Goal: Contribute content: Add original content to the website for others to see

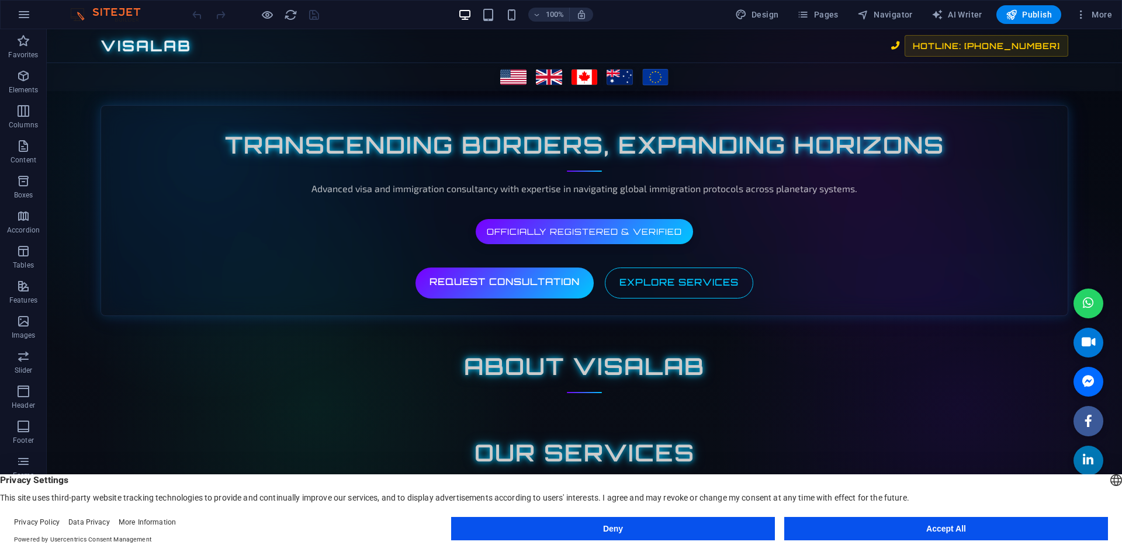
click at [946, 537] on button "Accept All" at bounding box center [946, 528] width 324 height 23
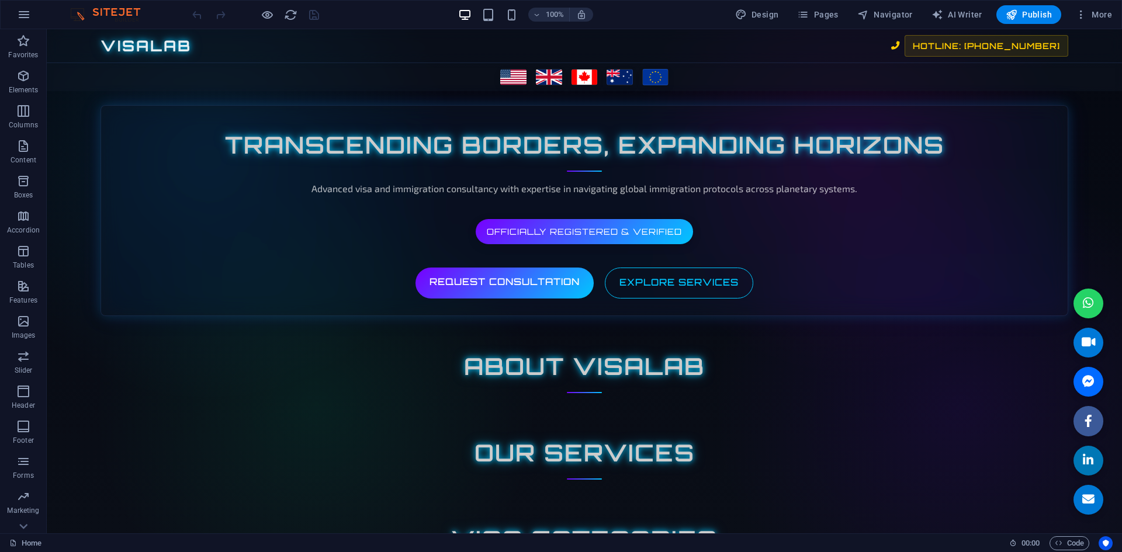
click at [81, 13] on img at bounding box center [111, 15] width 88 height 14
click at [122, 9] on img at bounding box center [111, 15] width 88 height 14
click at [74, 10] on img at bounding box center [111, 15] width 88 height 14
click at [91, 36] on button at bounding box center [96, 36] width 14 height 14
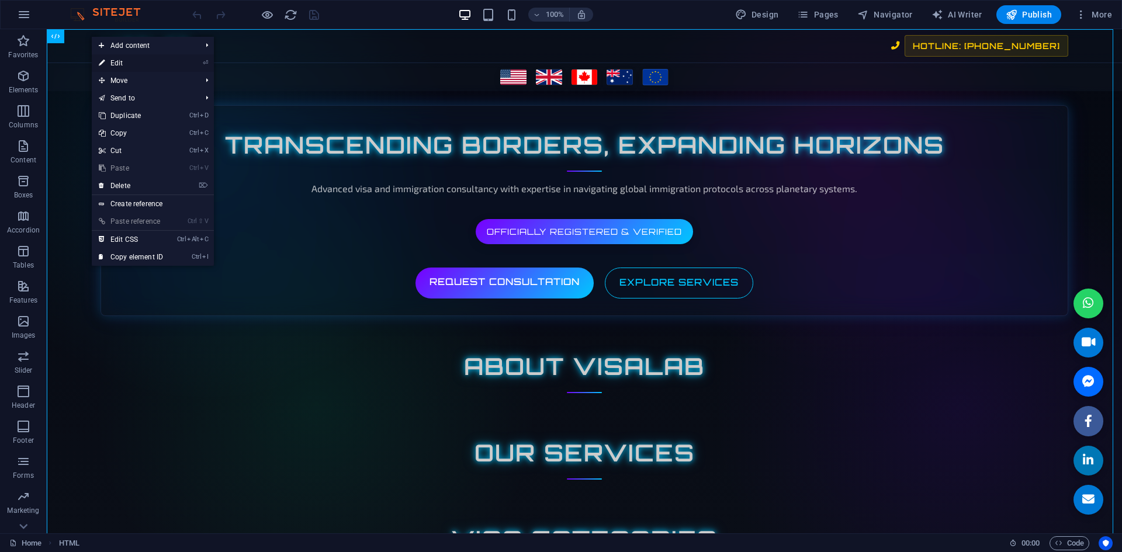
click at [105, 60] on link "⏎ Edit" at bounding box center [131, 63] width 78 height 18
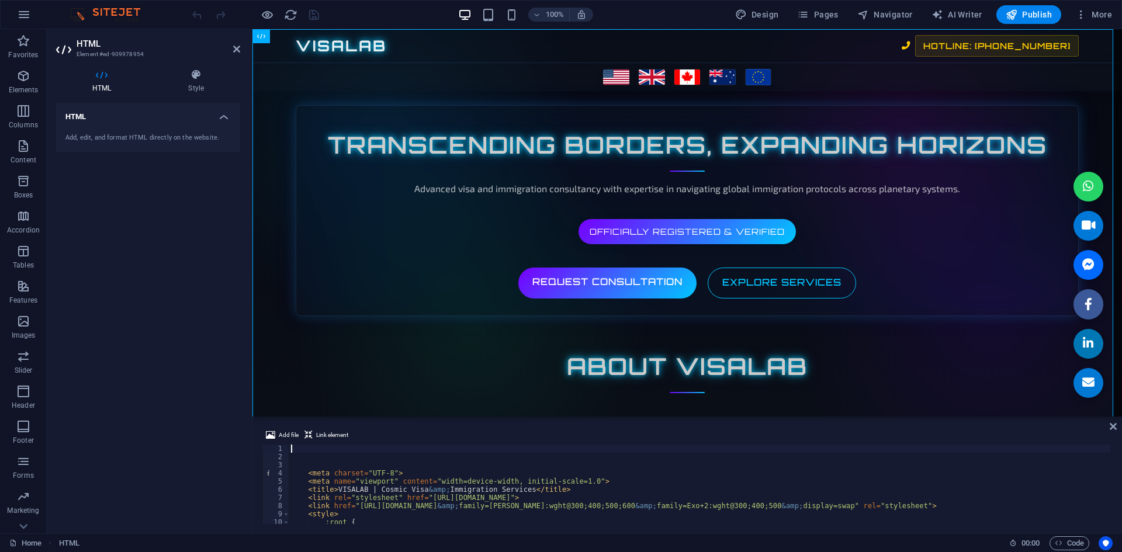
click at [393, 445] on div "< meta charset = "UTF-8" > < meta name = "viewport" content = "width=device-wid…" at bounding box center [1083, 492] width 1588 height 94
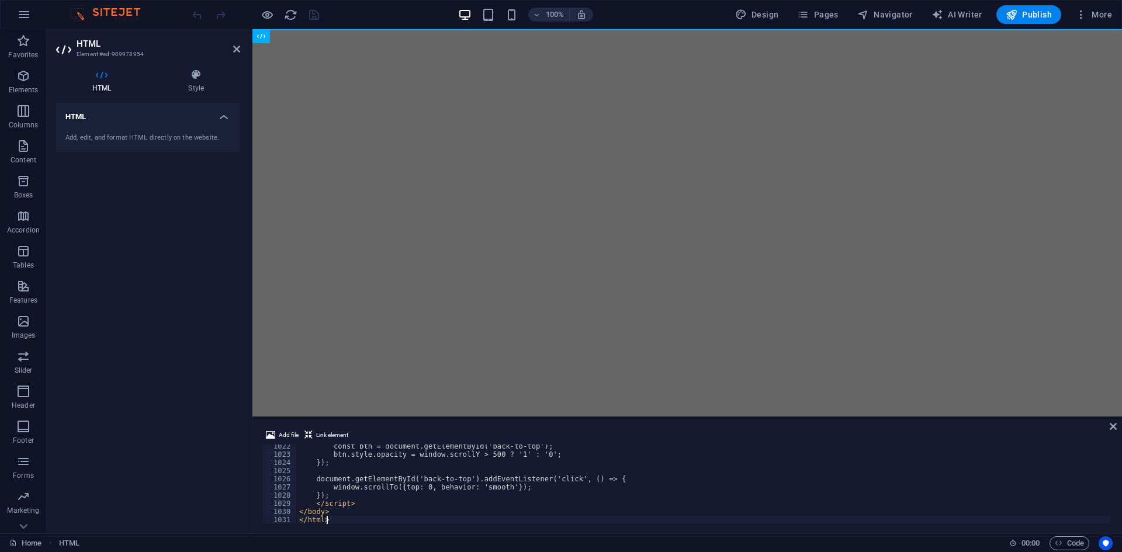
scroll to position [8356, 0]
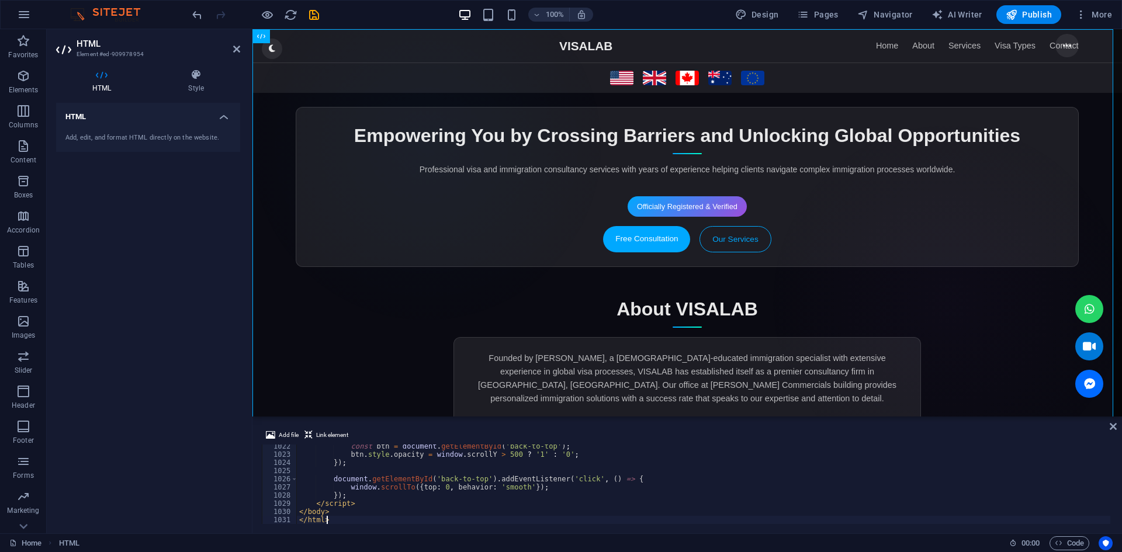
type textarea "</body> </html>"
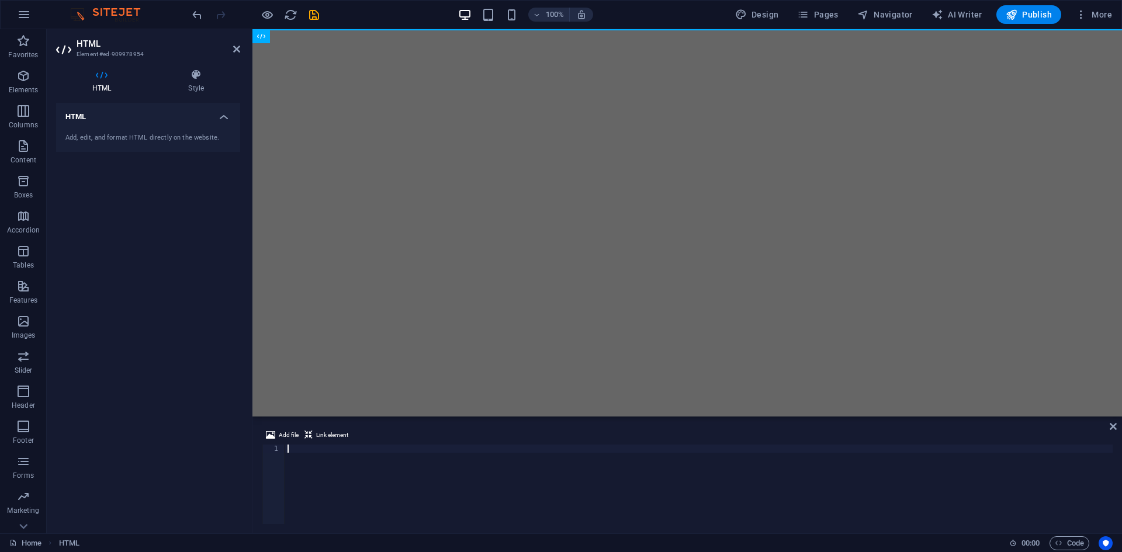
paste textarea "</html>"
type textarea "</html>"
click at [1050, 19] on span "Publish" at bounding box center [1029, 15] width 46 height 12
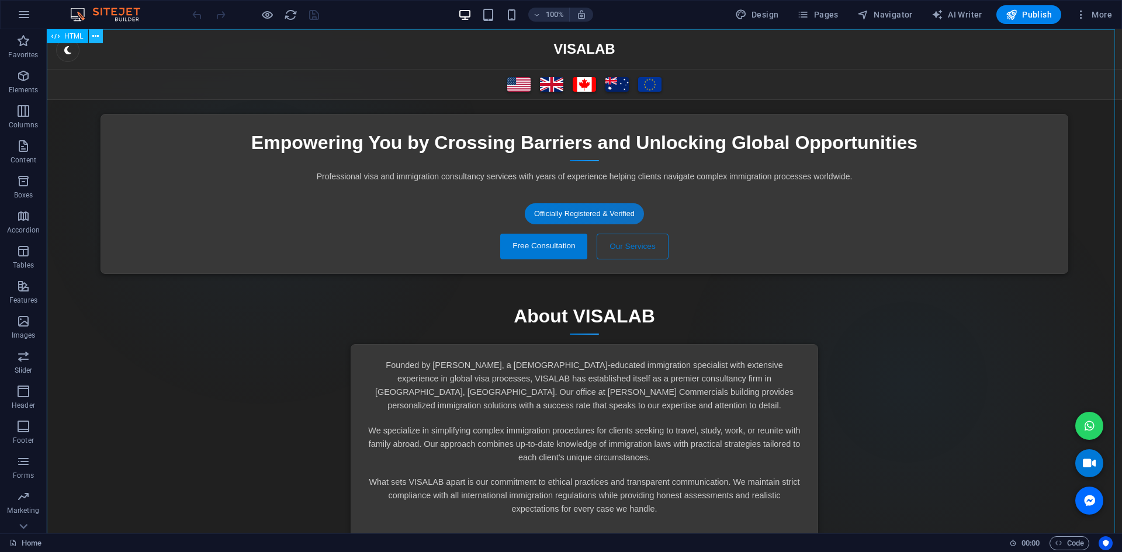
click at [96, 35] on icon at bounding box center [95, 36] width 6 height 12
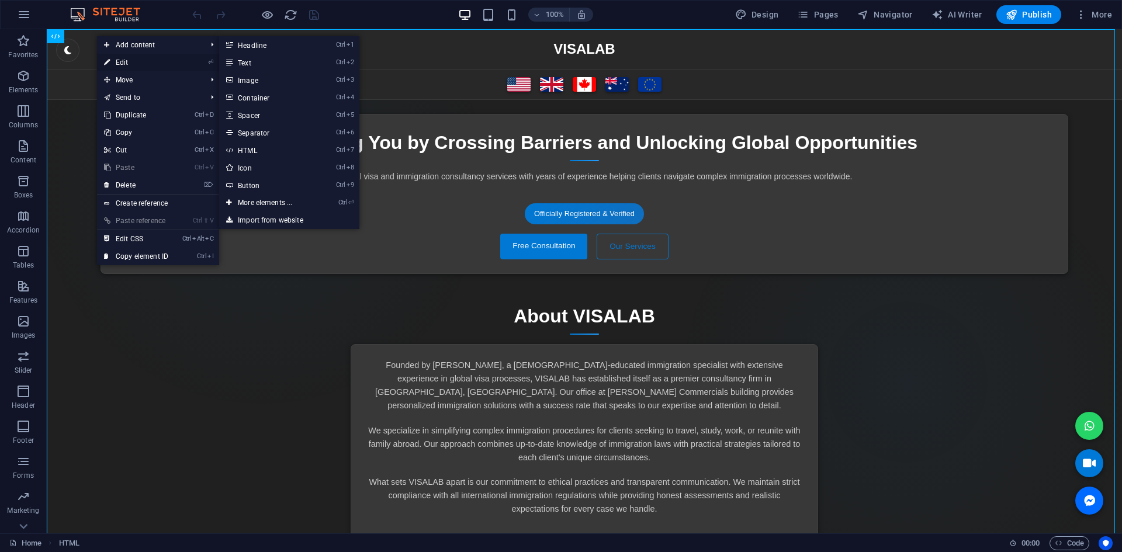
click at [113, 61] on link "⏎ Edit" at bounding box center [136, 63] width 78 height 18
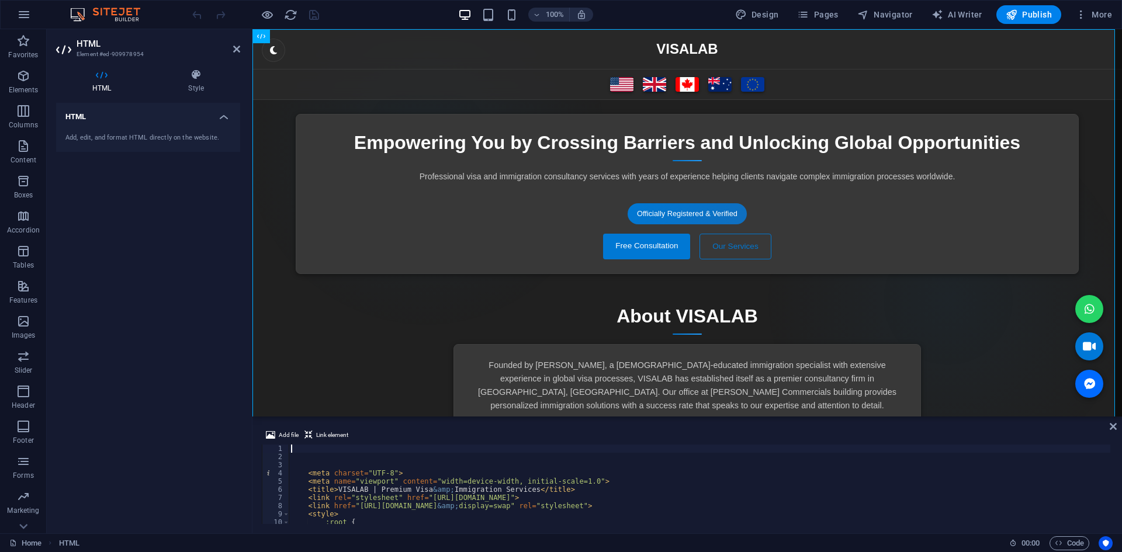
click at [379, 486] on div "< meta charset = "UTF-8" > < meta name = "viewport" content = "width=device-wid…" at bounding box center [1047, 492] width 1517 height 94
type textarea "<title>VISALAB | Premium Visa &amp; Immigration Services</title>"
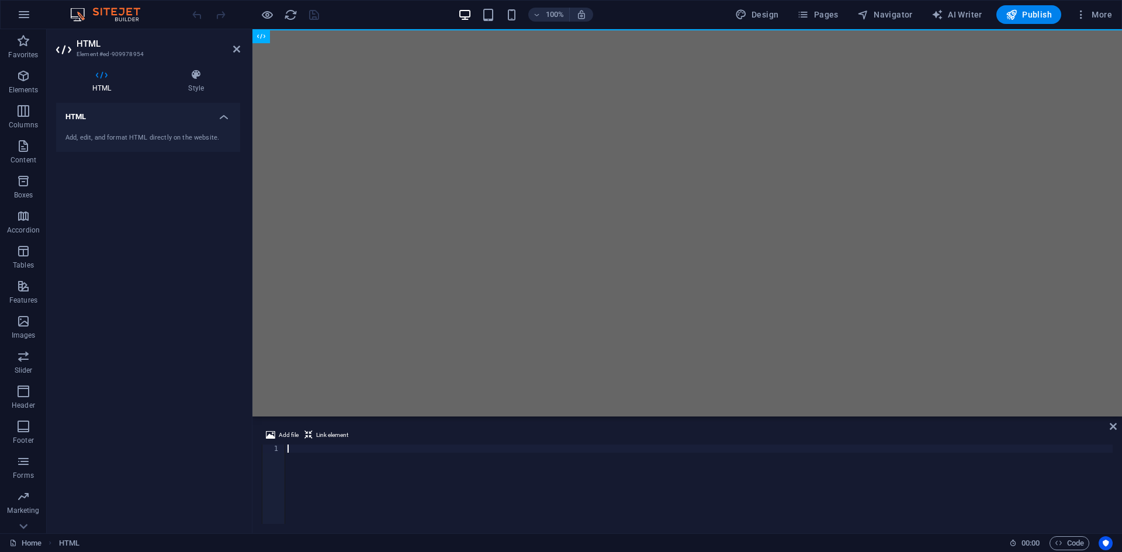
type textarea "</html>"
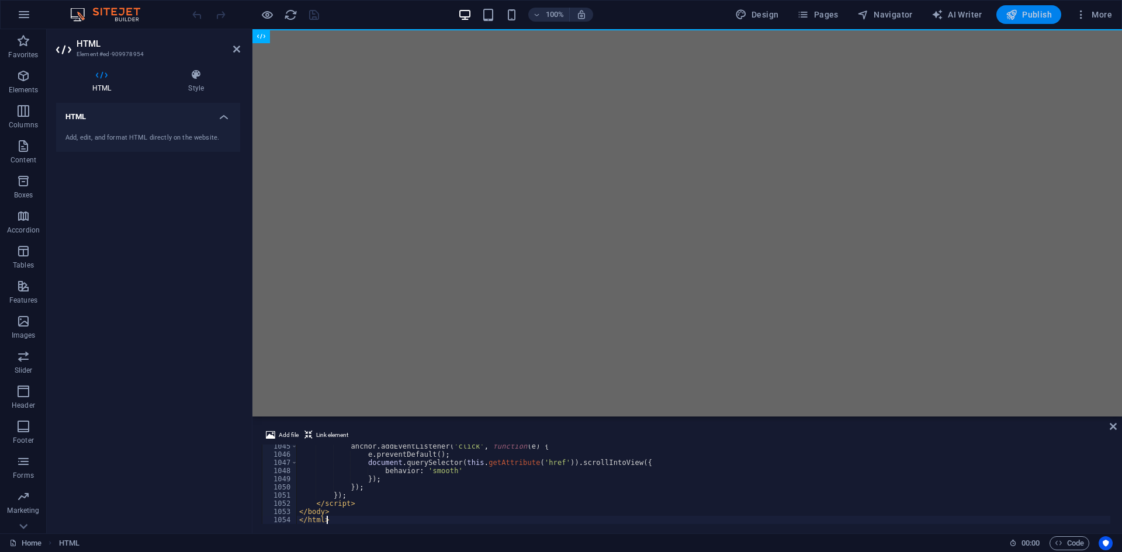
click at [1047, 21] on button "Publish" at bounding box center [1028, 14] width 65 height 19
